Goal: Complete application form

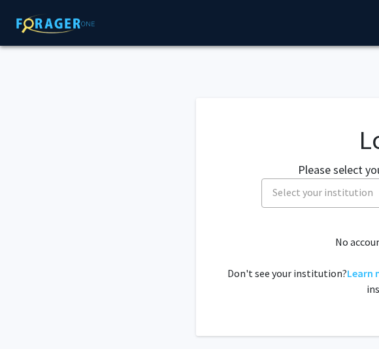
select select
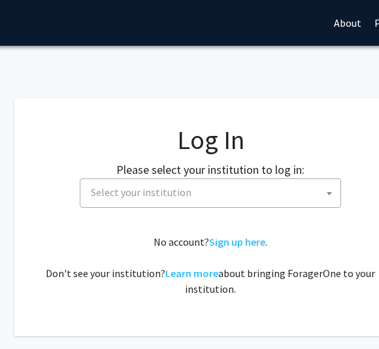
scroll to position [0, 184]
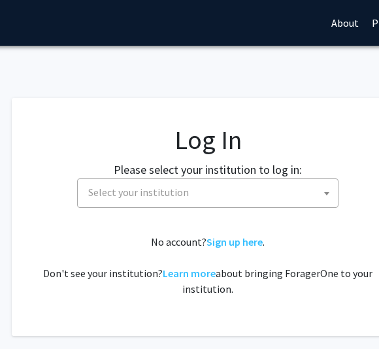
click at [207, 203] on span "Select your institution" at bounding box center [210, 192] width 255 height 27
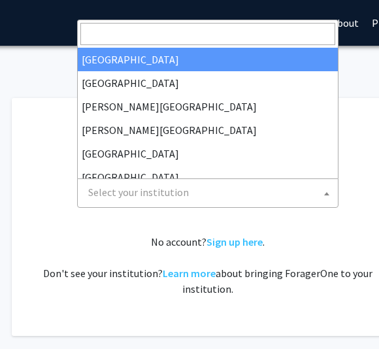
click at [247, 35] on input "Search" at bounding box center [207, 34] width 255 height 22
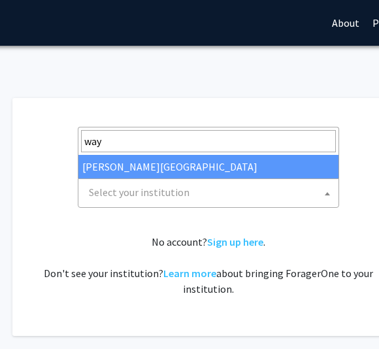
type input "wayn"
select select "21"
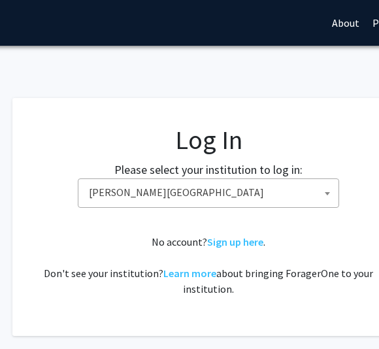
scroll to position [14, 184]
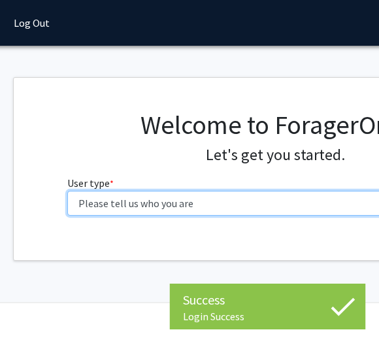
click at [259, 204] on select "Please tell us who you are Undergraduate Student Master's Student Doctoral Cand…" at bounding box center [276, 203] width 416 height 25
select select "1: undergrad"
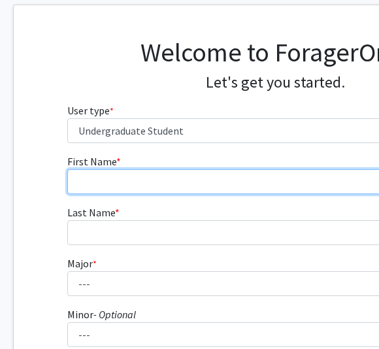
click at [250, 182] on input "First Name * required" at bounding box center [275, 181] width 416 height 25
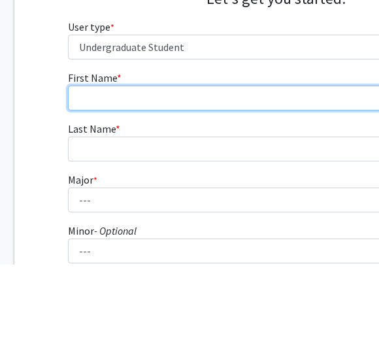
type input "Amanee"
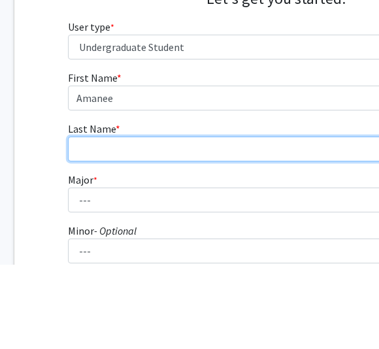
click at [244, 221] on input "Last Name * required" at bounding box center [276, 233] width 416 height 25
type input "Kheireddine"
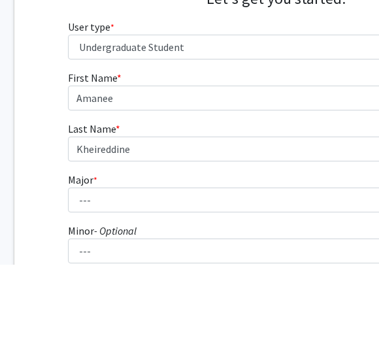
scroll to position [157, 117]
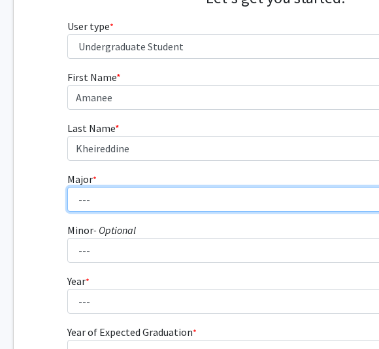
click at [235, 198] on select "--- Accounting African American Studies Anthropology [MEDICAL_DATA] Arabic for …" at bounding box center [275, 199] width 416 height 25
select select "11: 1791"
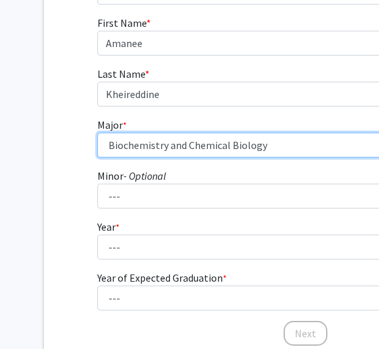
scroll to position [212, 86]
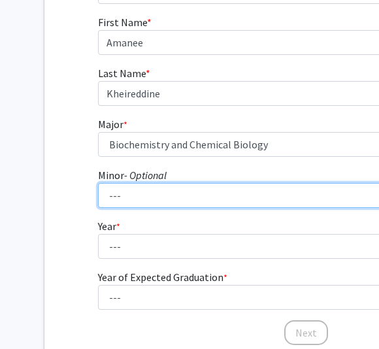
click at [294, 186] on select "--- African American Studies Africana Theatre and Dance Animation and Interacti…" at bounding box center [306, 195] width 416 height 25
select select "85: 1450"
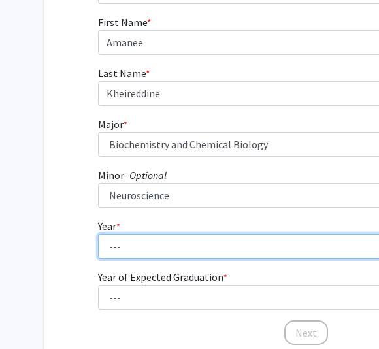
click at [273, 244] on select "--- First-year Sophomore Junior Senior Postbaccalaureate Certificate" at bounding box center [306, 246] width 416 height 25
select select "3: junior"
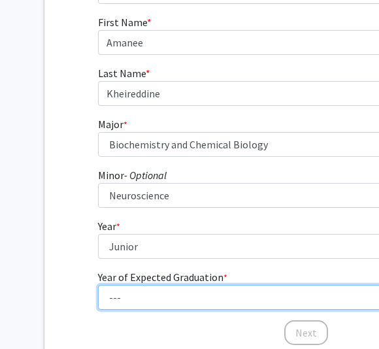
click at [262, 299] on select "--- 2025 2026 2027 2028 2029 2030 2031 2032 2033 2034" at bounding box center [306, 297] width 416 height 25
select select "3: 2027"
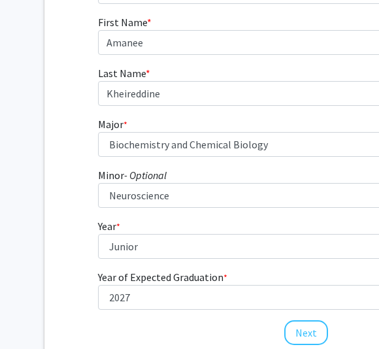
click at [312, 331] on button "Next" at bounding box center [306, 332] width 44 height 25
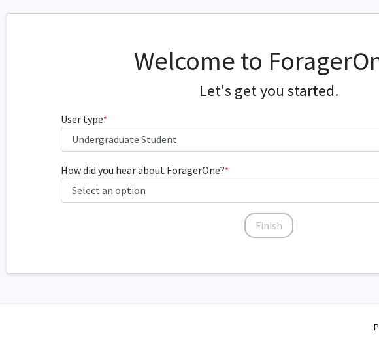
scroll to position [64, 127]
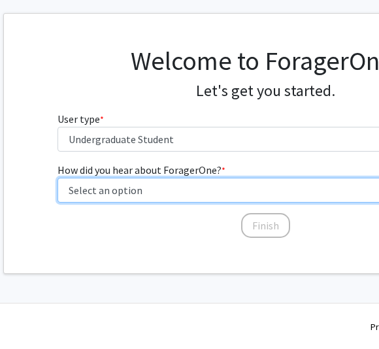
click at [306, 195] on select "Select an option Peer/student recommendation Faculty/staff recommendation Unive…" at bounding box center [266, 190] width 416 height 25
select select "3: university_website"
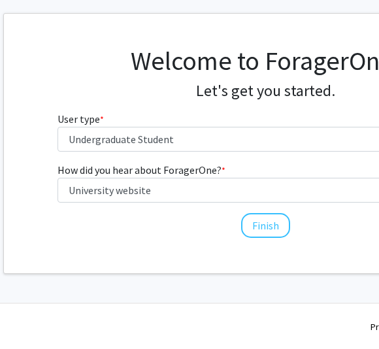
click at [275, 234] on button "Finish" at bounding box center [265, 225] width 49 height 25
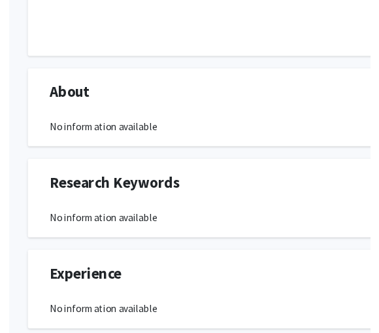
scroll to position [550, 0]
